Goal: Task Accomplishment & Management: Complete application form

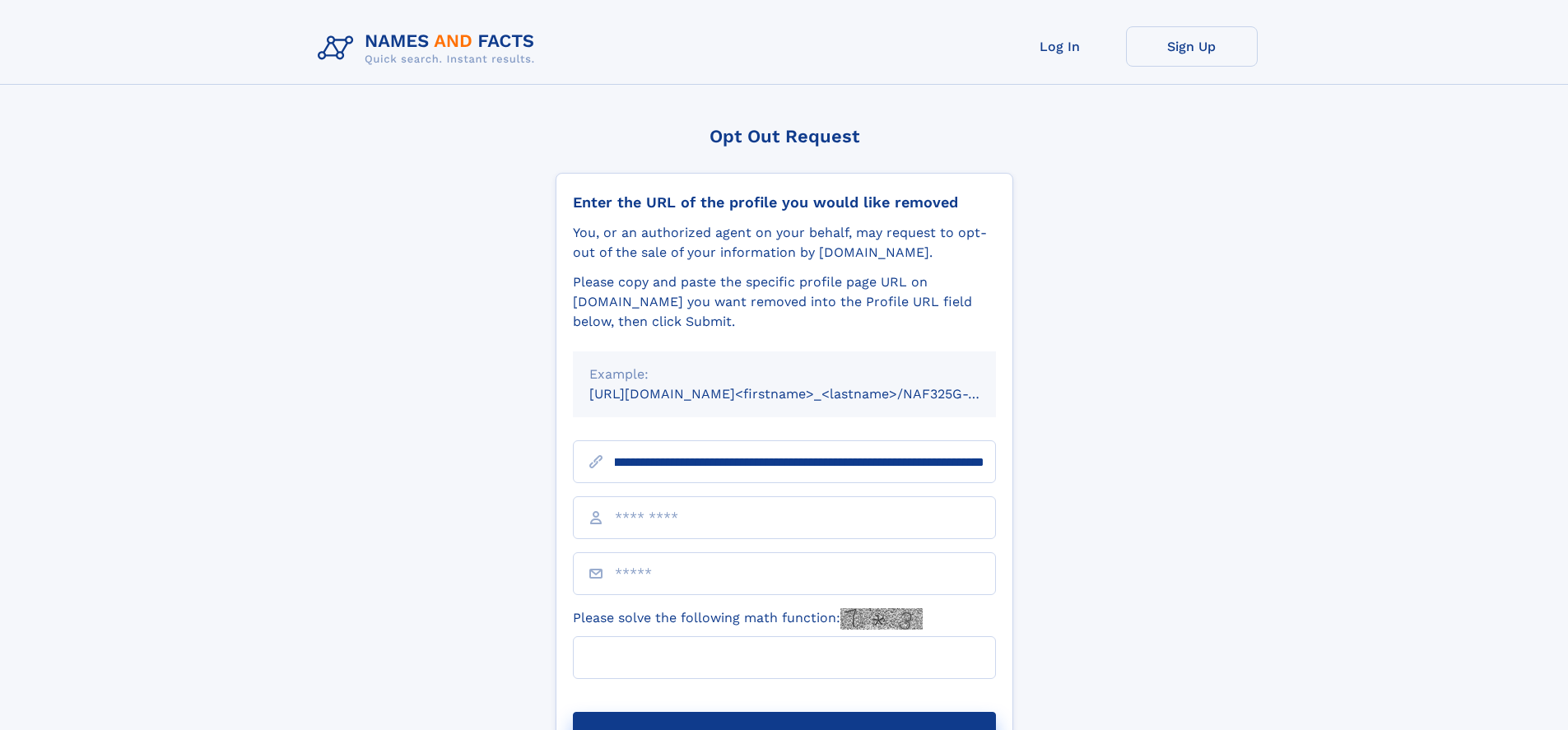
scroll to position [0, 199]
type input "**********"
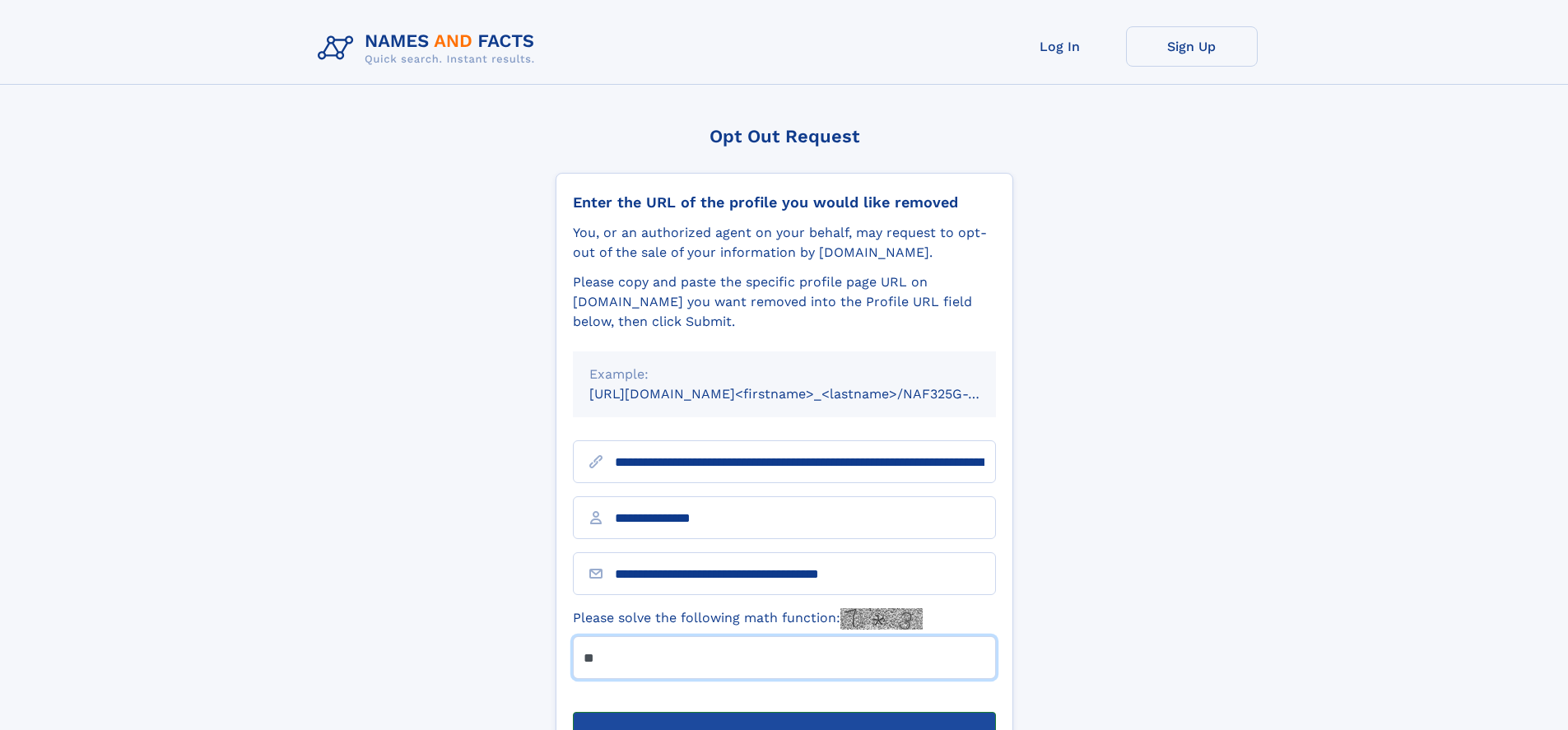
type input "**"
click at [784, 713] on button "Submit Opt Out Request" at bounding box center [784, 738] width 423 height 52
